Goal: Check status: Check status

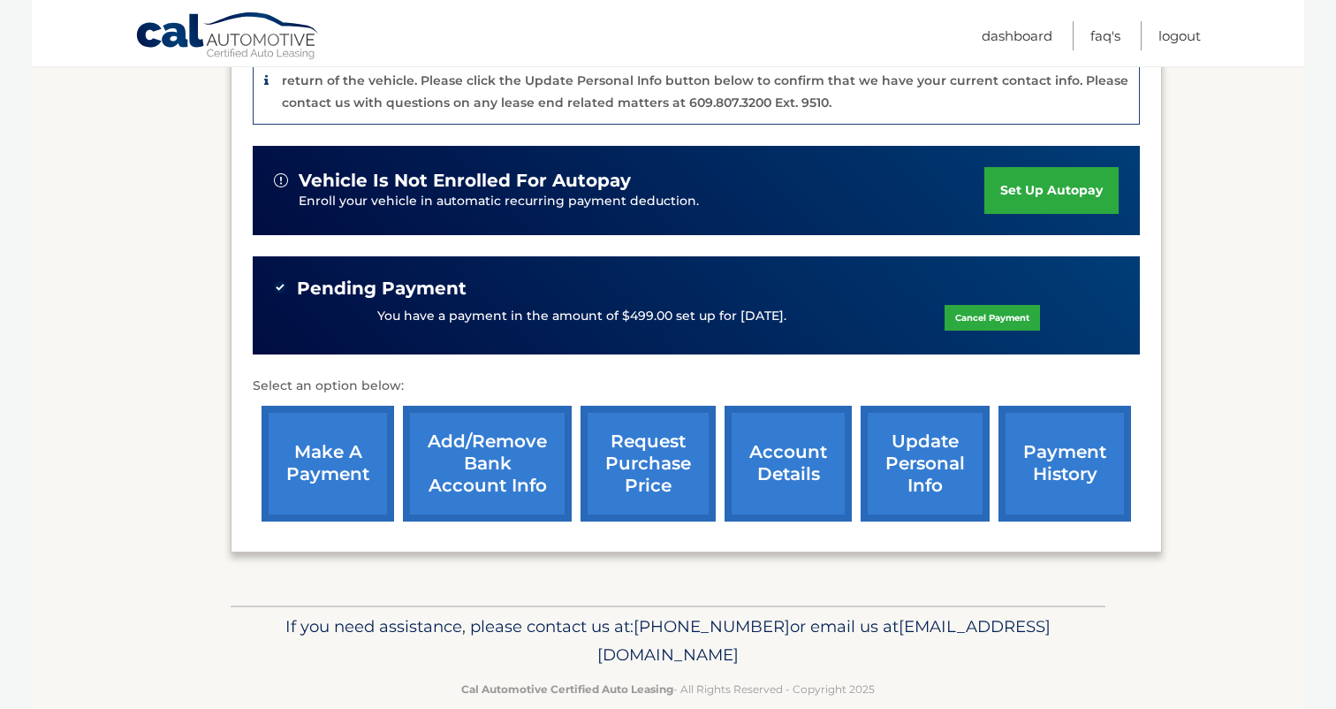
scroll to position [498, 0]
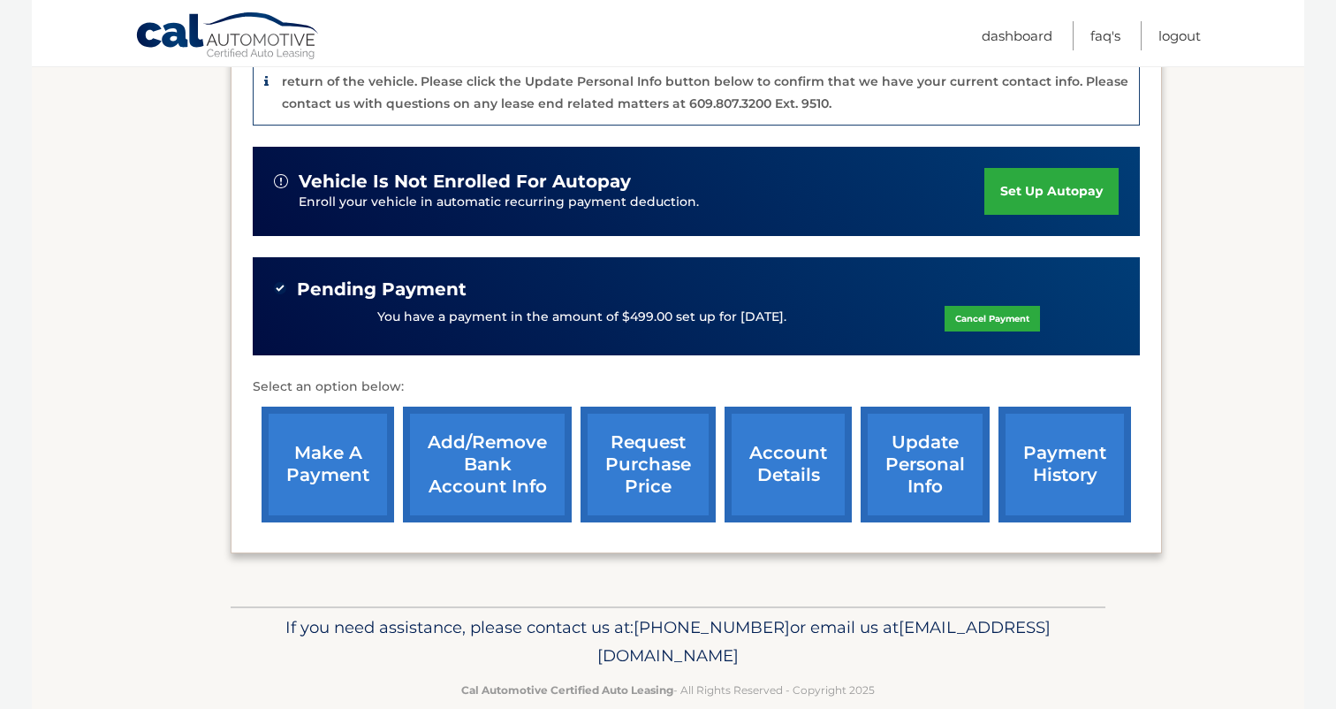
click at [639, 422] on link "request purchase price" at bounding box center [648, 465] width 135 height 116
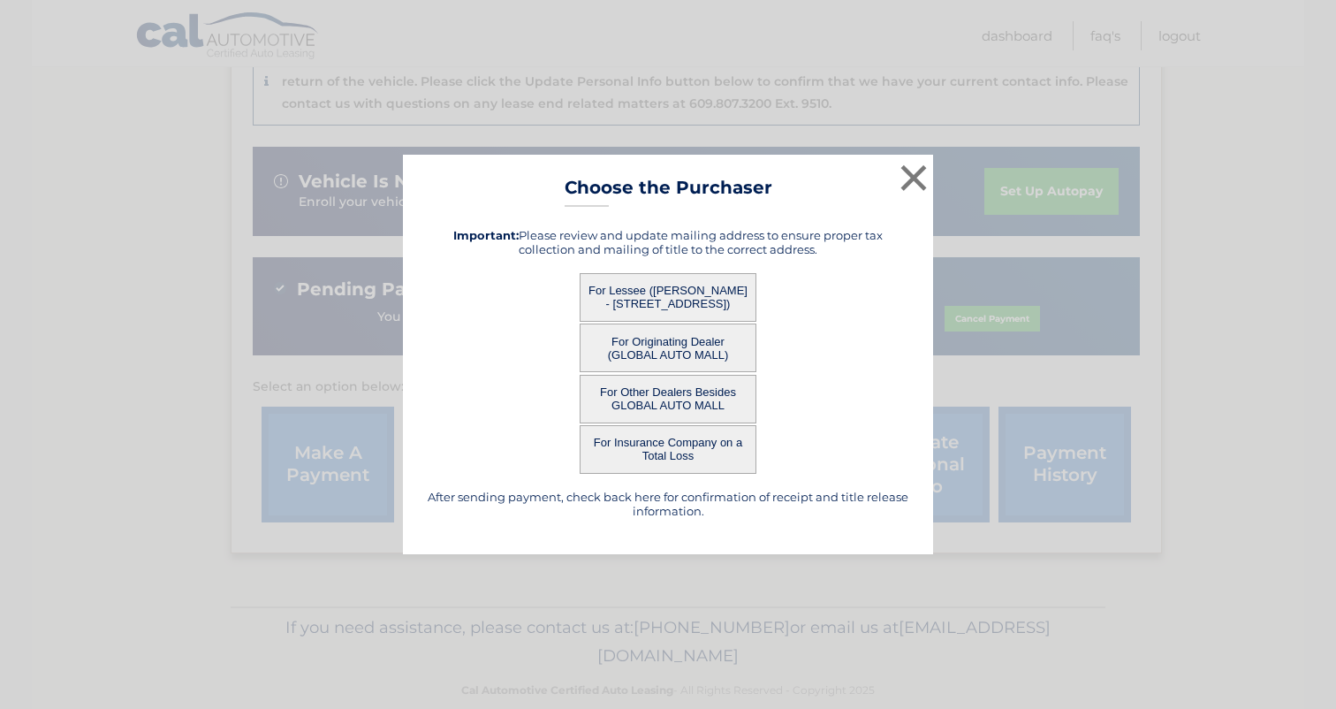
click at [669, 289] on button "For Lessee (MARY ESTRELLA - 2438 FLOWERY BRANCH DR, , CASTLE HAYNE, NC 28429)" at bounding box center [668, 297] width 177 height 49
click at [645, 292] on button "For Lessee (MARY ESTRELLA - 2438 FLOWERY BRANCH DR, , CASTLE HAYNE, NC 28429)" at bounding box center [668, 297] width 177 height 49
click at [666, 299] on button "For Lessee (MARY ESTRELLA - 2438 FLOWERY BRANCH DR, , CASTLE HAYNE, NC 28429)" at bounding box center [668, 297] width 177 height 49
click at [910, 176] on button "×" at bounding box center [913, 177] width 35 height 35
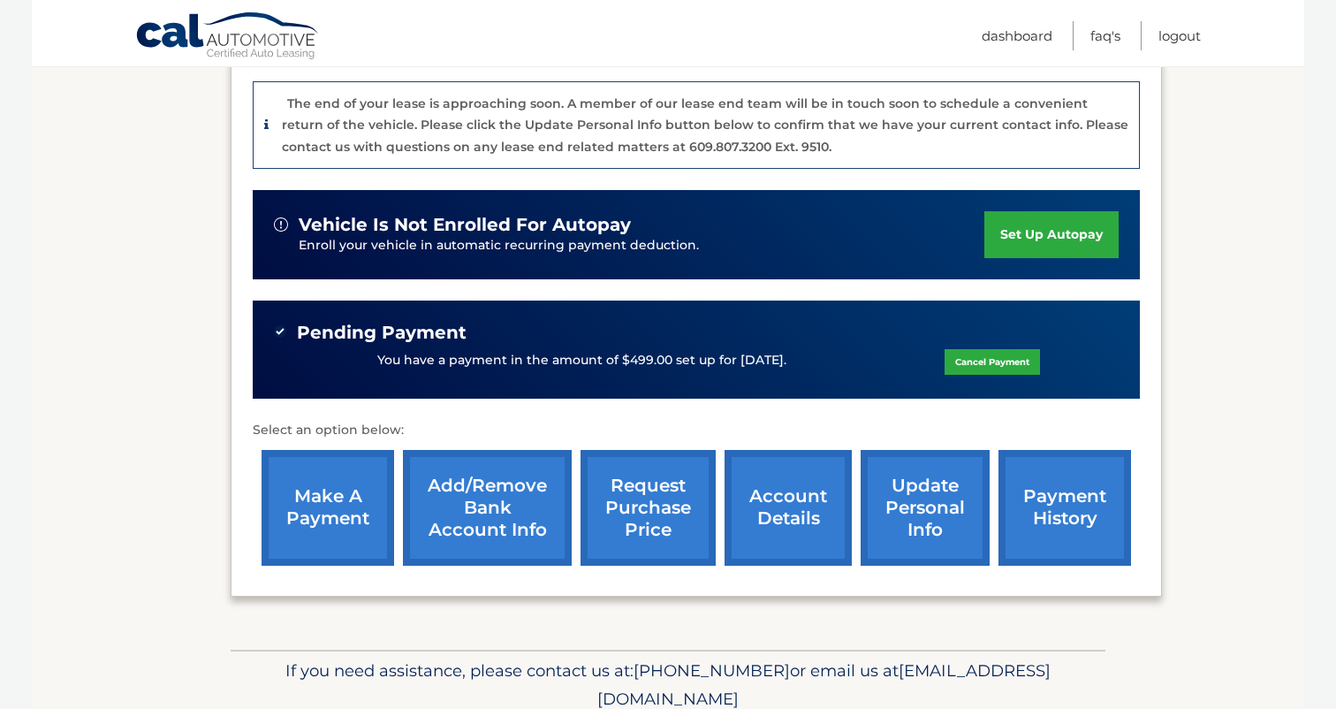
scroll to position [448, 0]
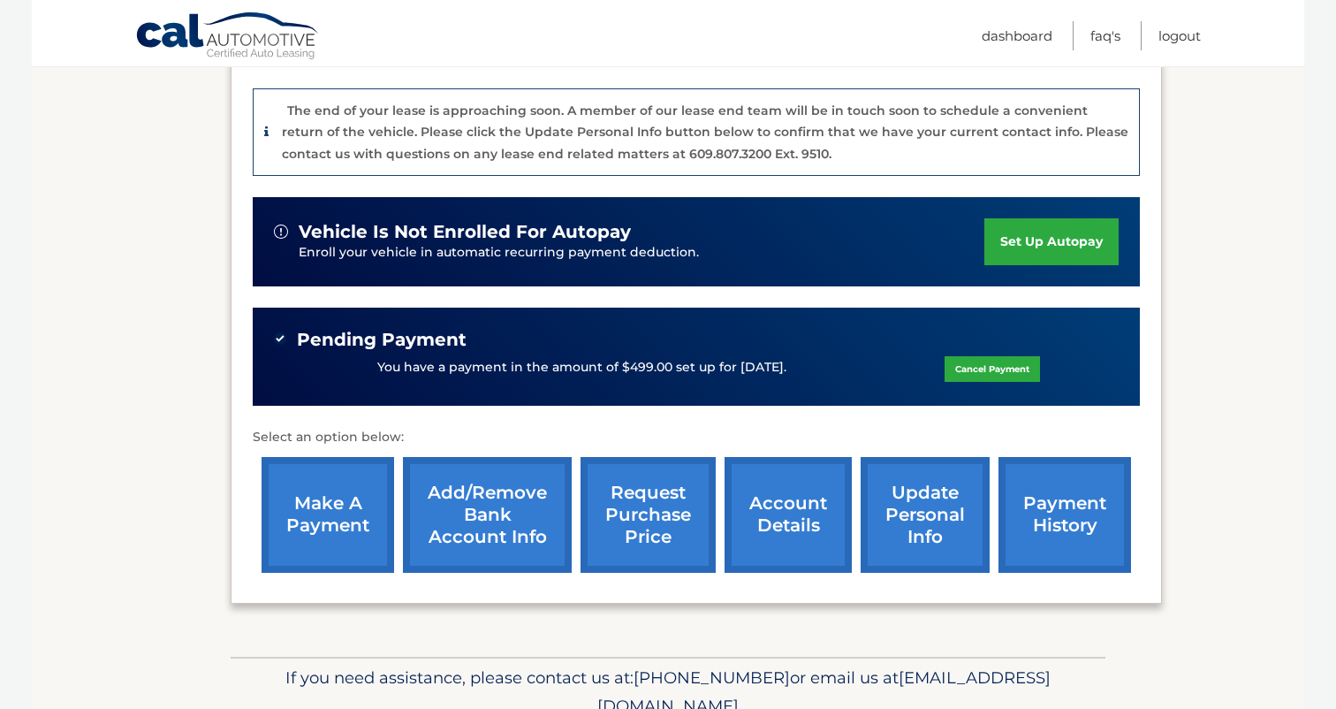
click at [1037, 491] on link "payment history" at bounding box center [1065, 515] width 133 height 116
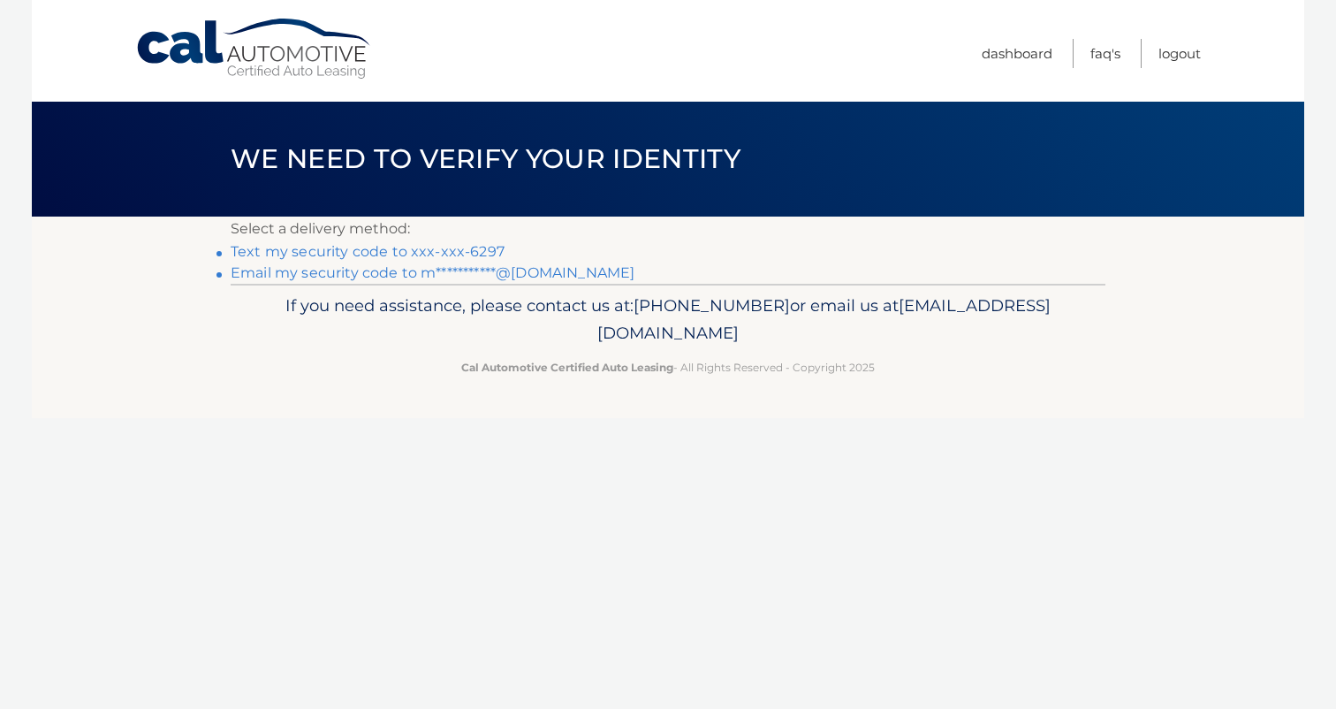
click at [460, 250] on link "Text my security code to xxx-xxx-6297" at bounding box center [368, 251] width 274 height 17
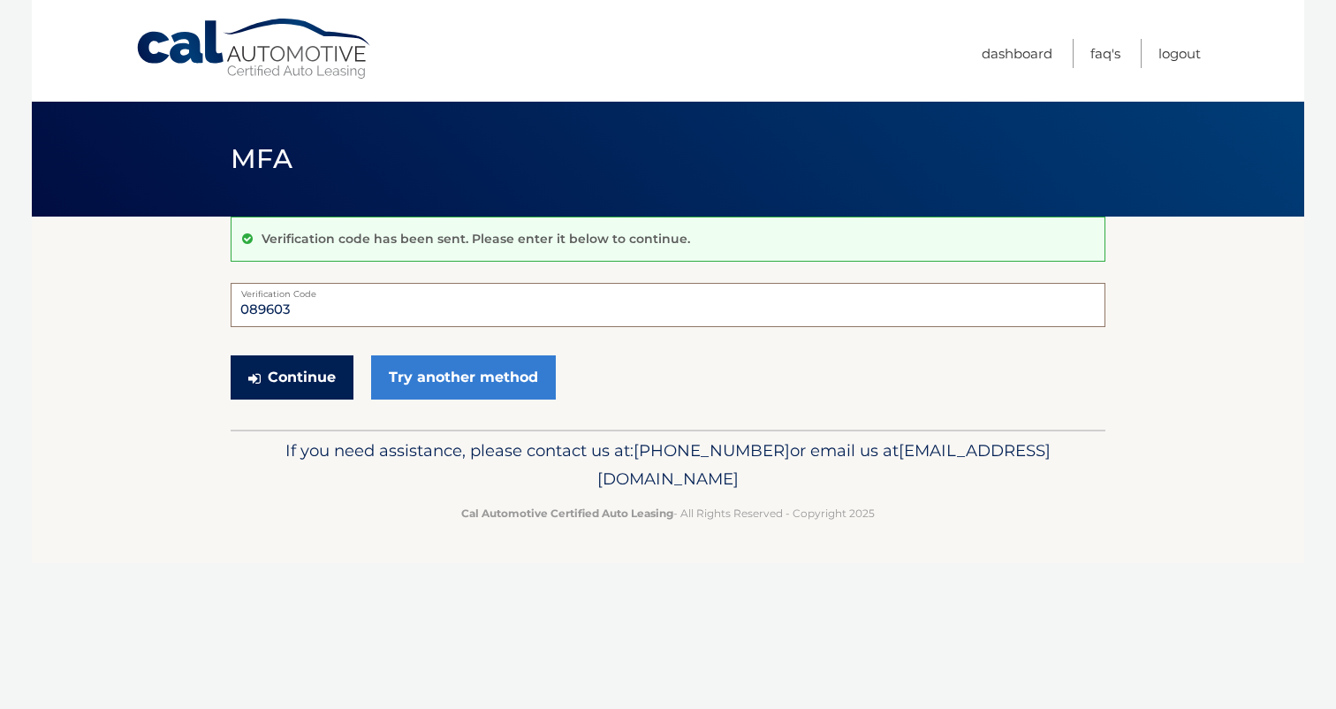
type input "089603"
click at [298, 379] on button "Continue" at bounding box center [292, 377] width 123 height 44
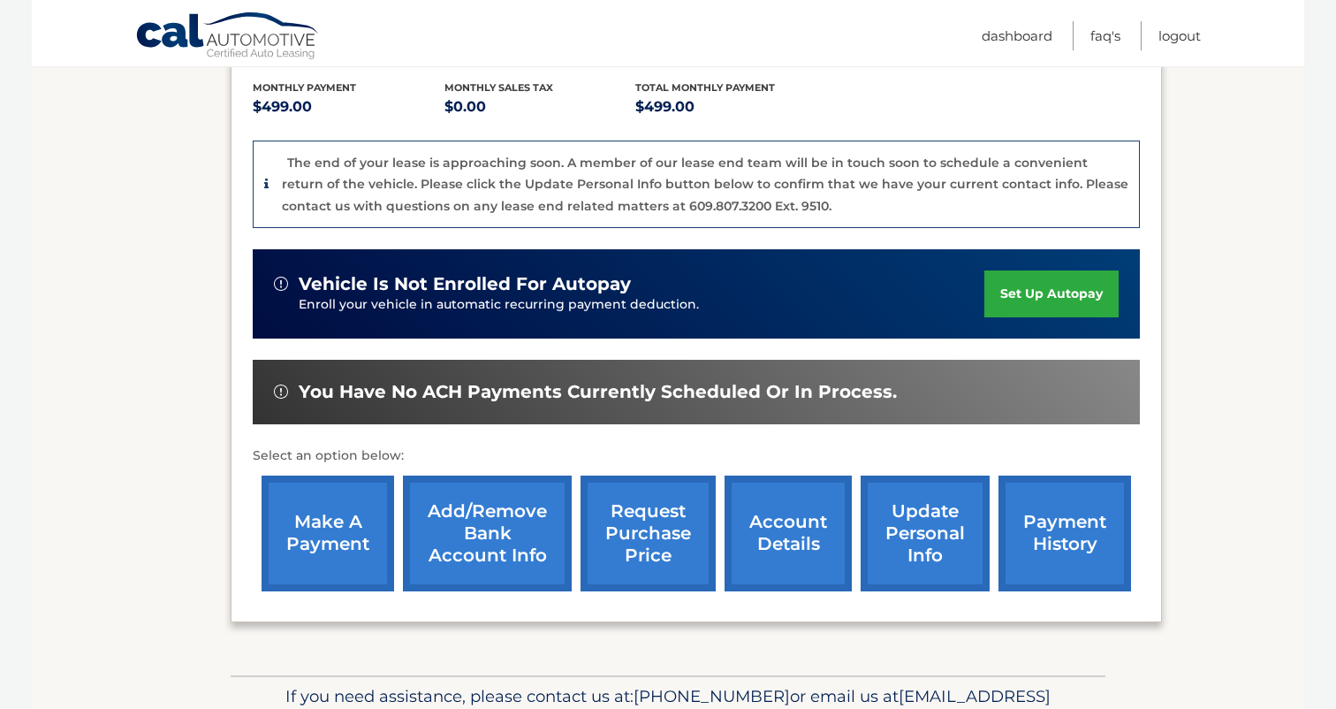
scroll to position [397, 0]
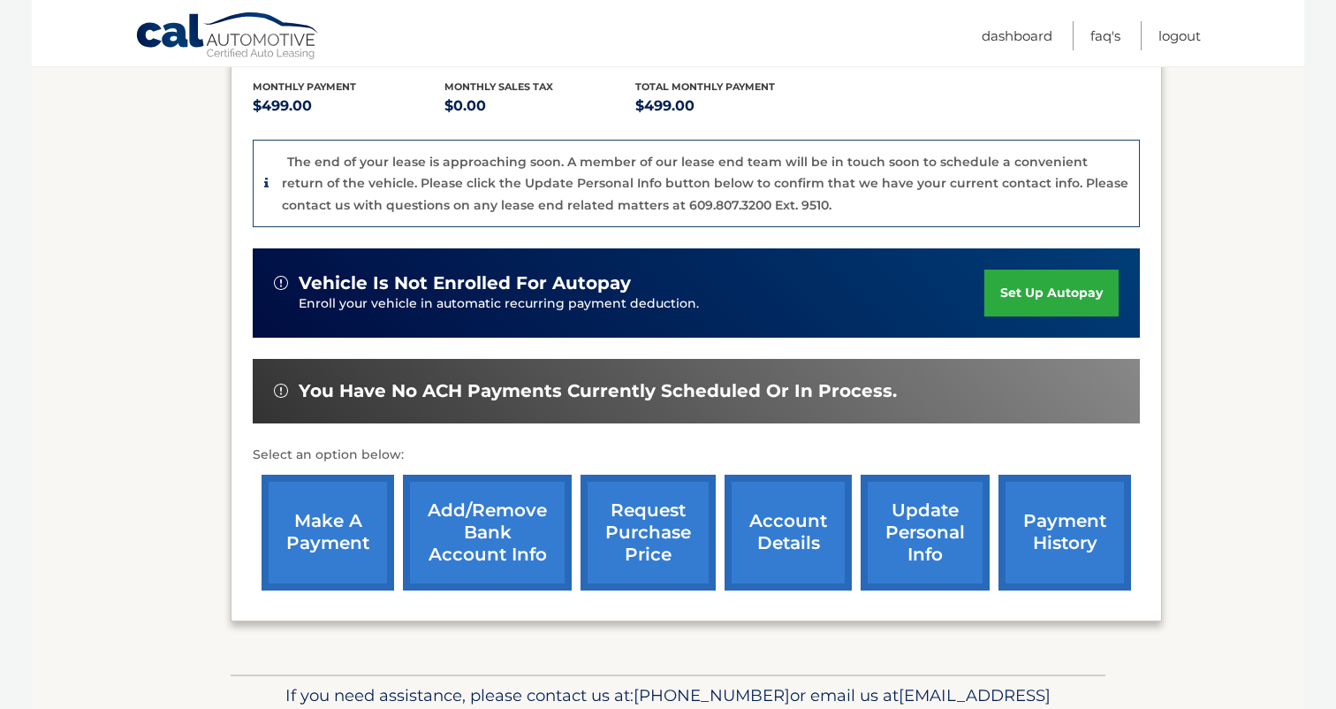
click at [671, 492] on link "request purchase price" at bounding box center [648, 533] width 135 height 116
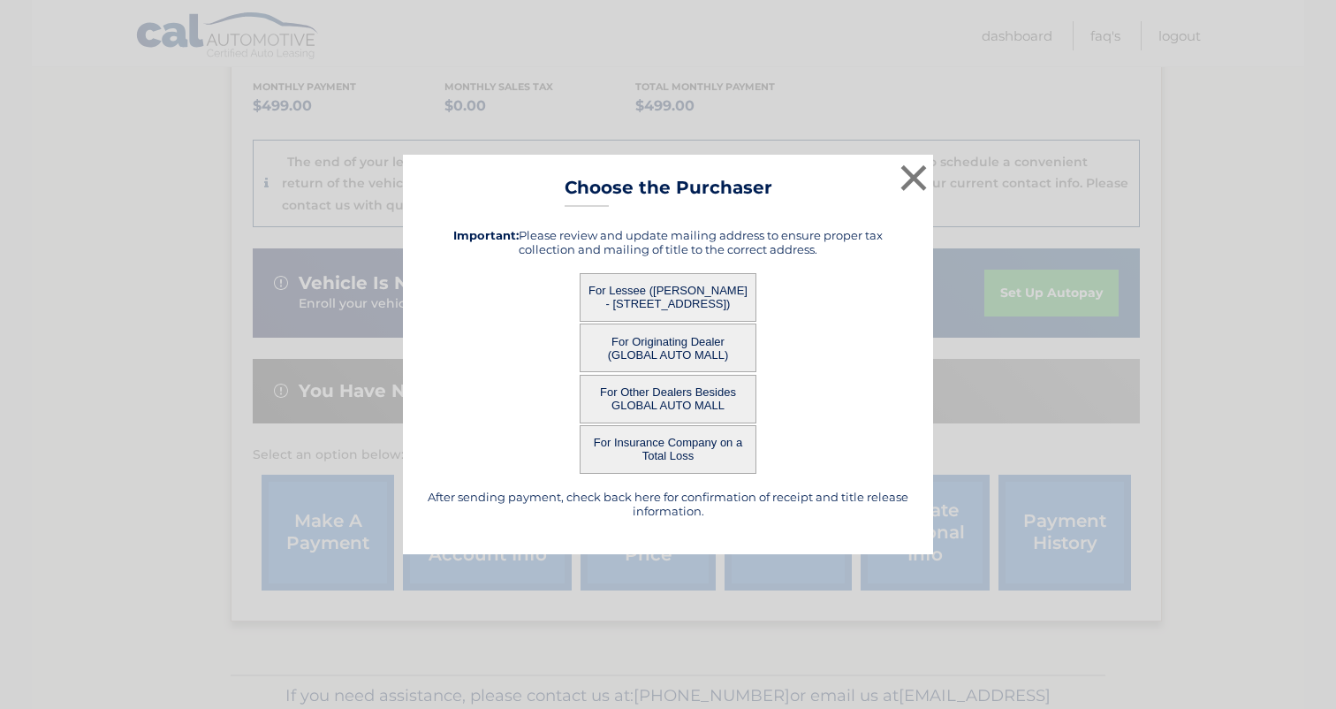
click at [683, 294] on button "For Lessee (MARY ESTRELLA - 2438 FLOWERY BRANCH DR, , CASTLE HAYNE, NC 28429)" at bounding box center [668, 297] width 177 height 49
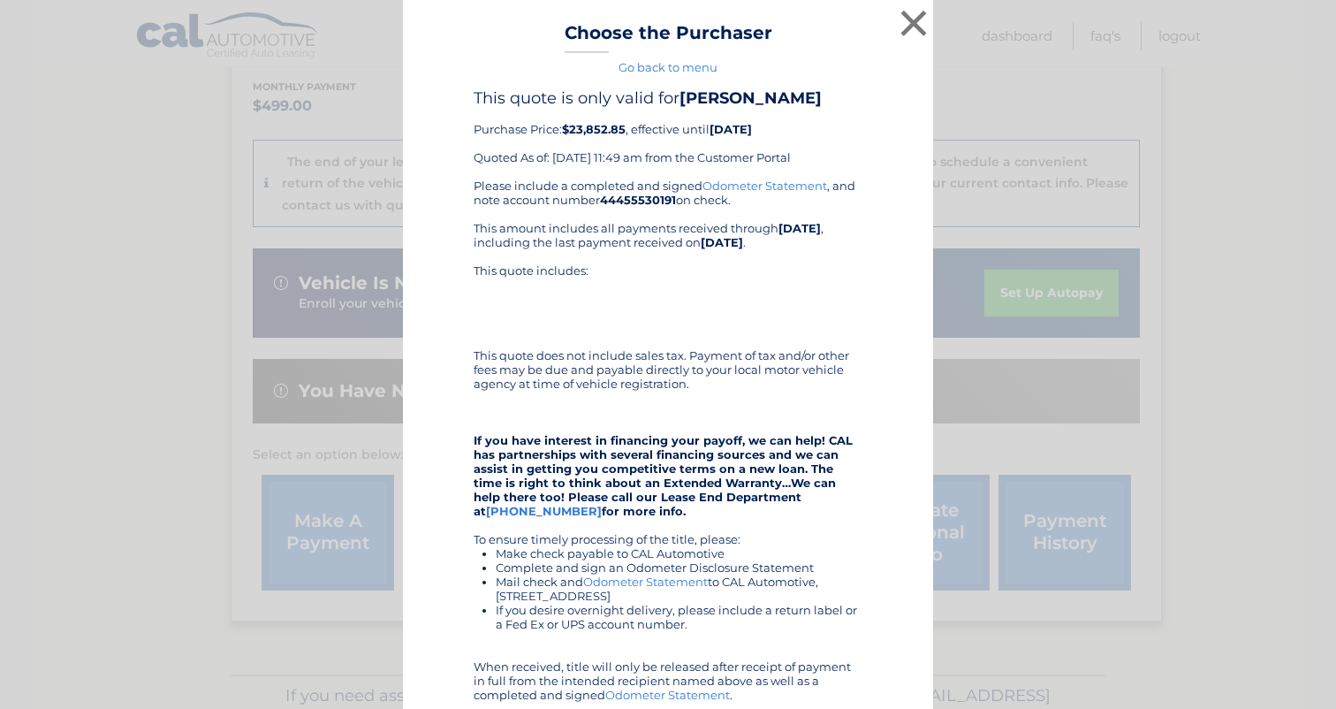
click at [654, 285] on div "This quote includes:" at bounding box center [668, 298] width 389 height 71
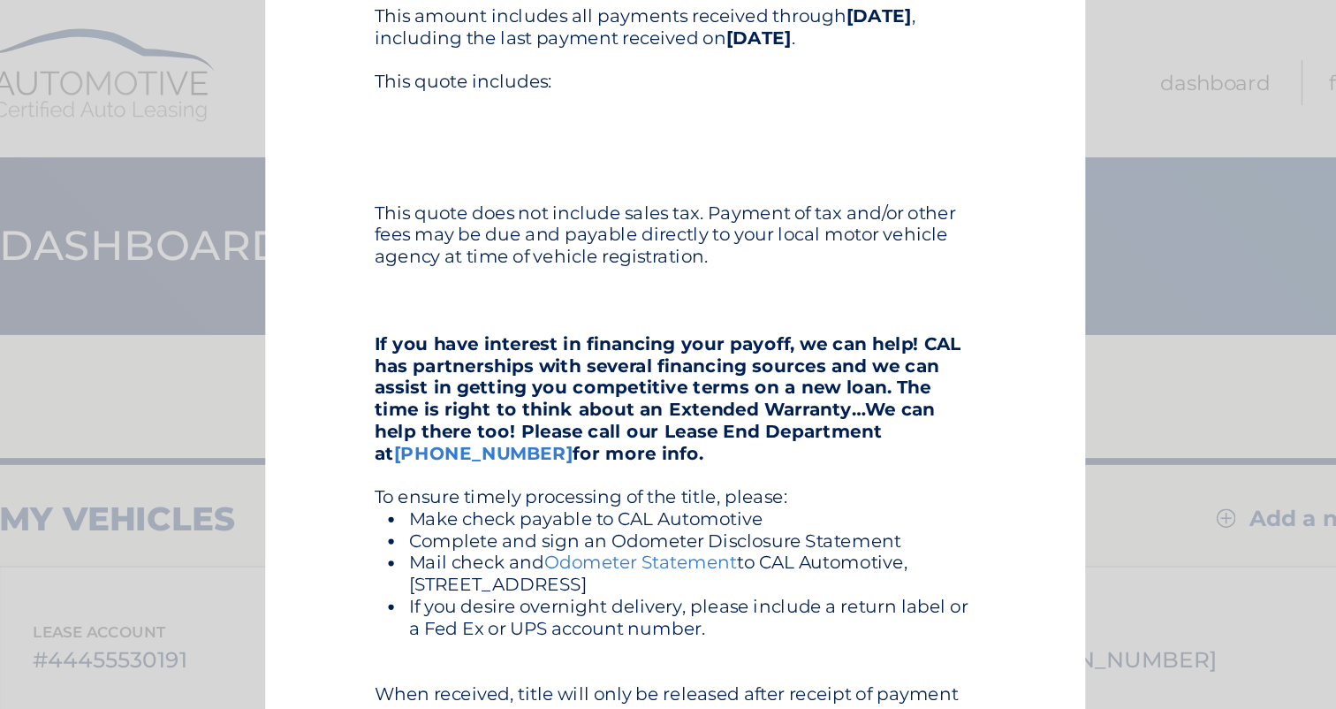
scroll to position [217, 0]
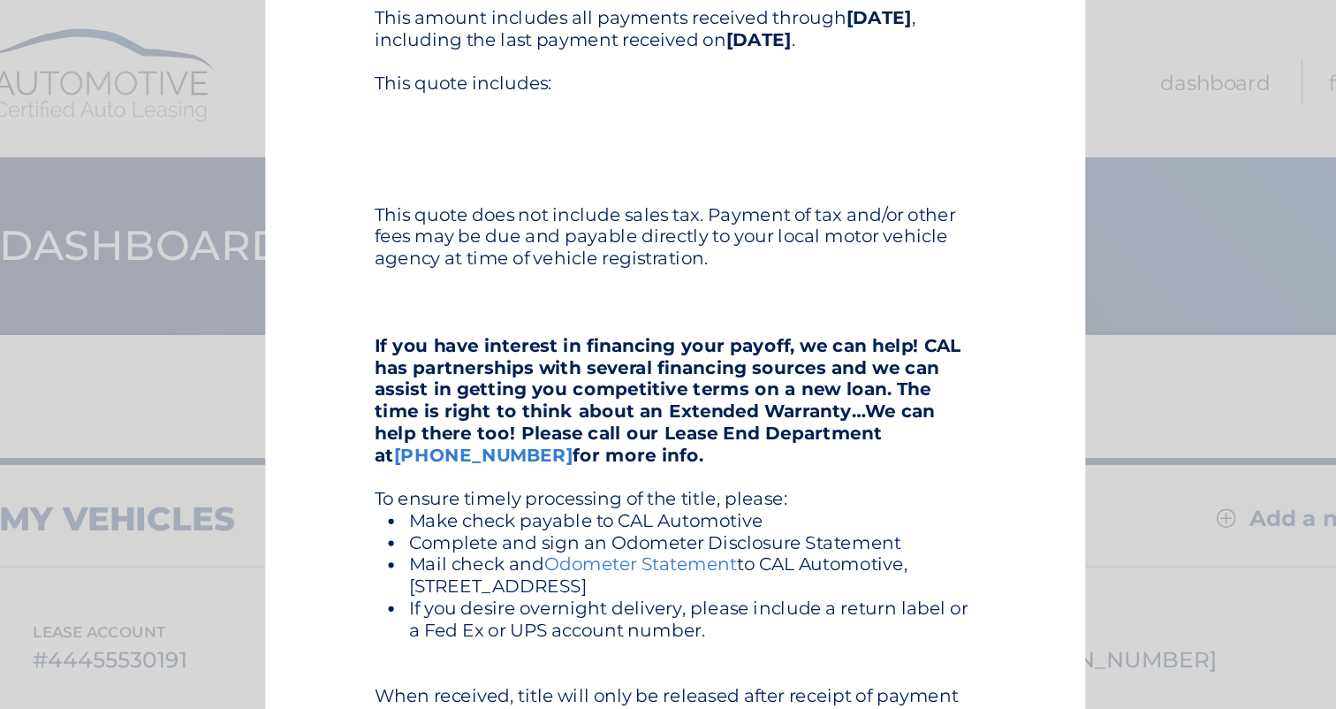
click at [583, 365] on link "Odometer Statement" at bounding box center [645, 364] width 125 height 14
